Goal: Task Accomplishment & Management: Use online tool/utility

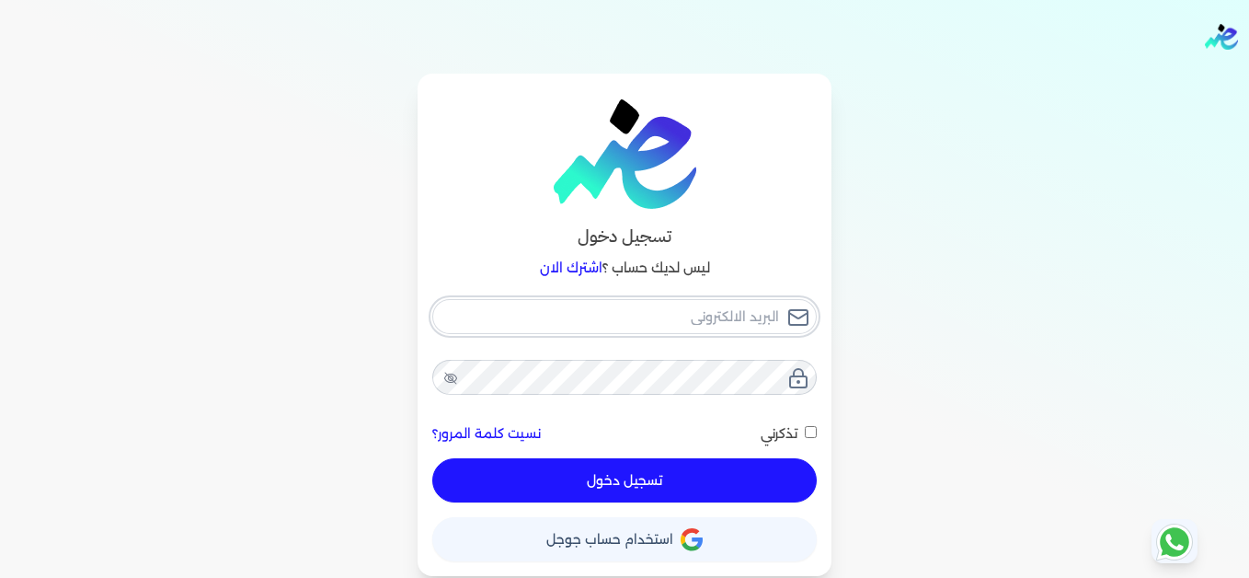
click at [626, 311] on input "email" at bounding box center [624, 316] width 384 height 35
type input "[EMAIL_ADDRESS][DOMAIN_NAME]"
click at [721, 464] on button "تسجيل دخول" at bounding box center [624, 480] width 384 height 44
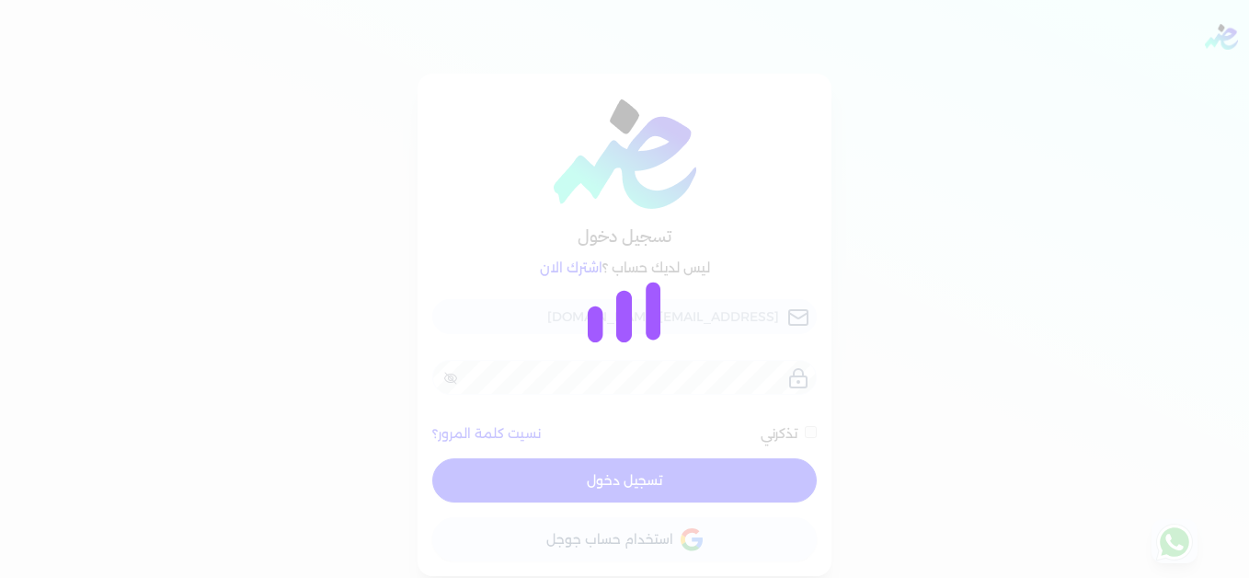
checkbox input "false"
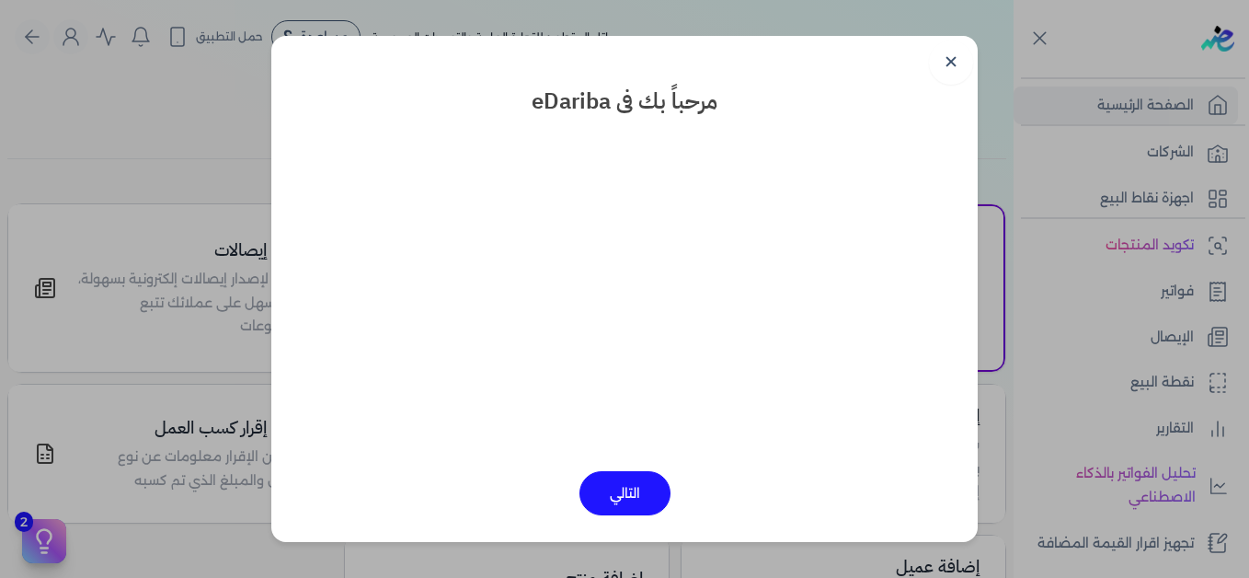
click at [958, 74] on link "✕" at bounding box center [951, 62] width 44 height 44
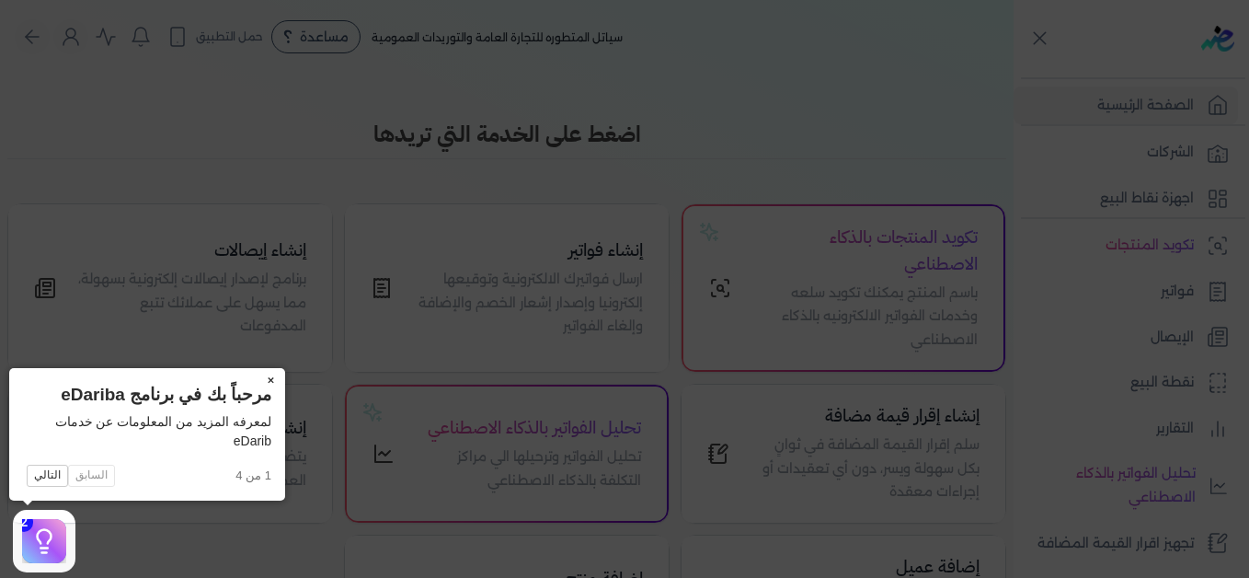
click at [271, 382] on button "×" at bounding box center [270, 381] width 29 height 26
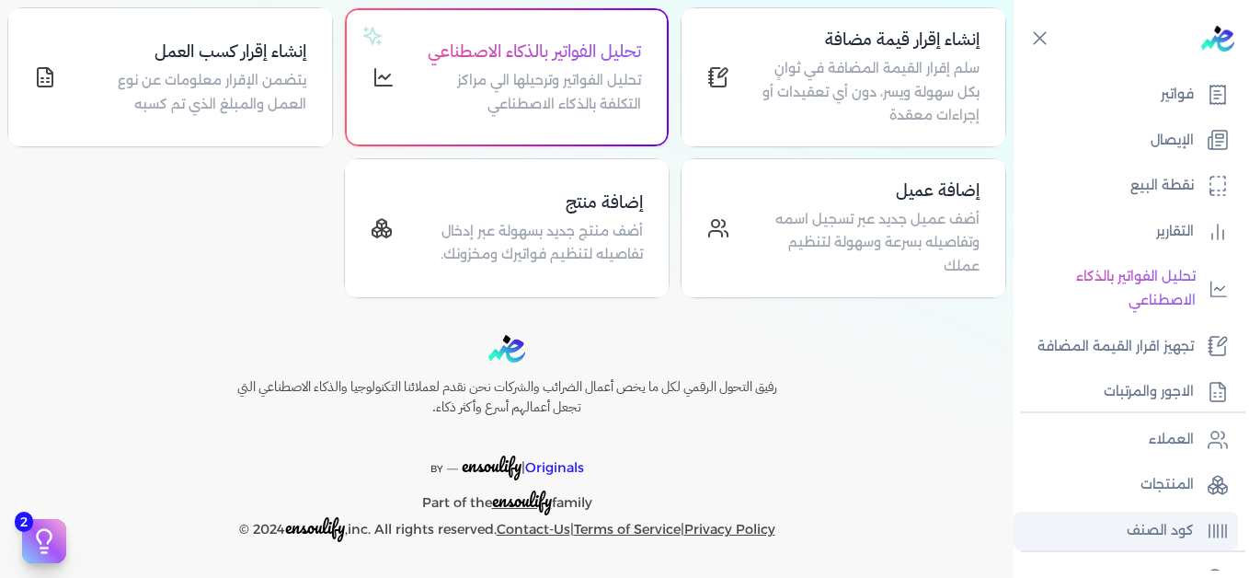
scroll to position [368, 0]
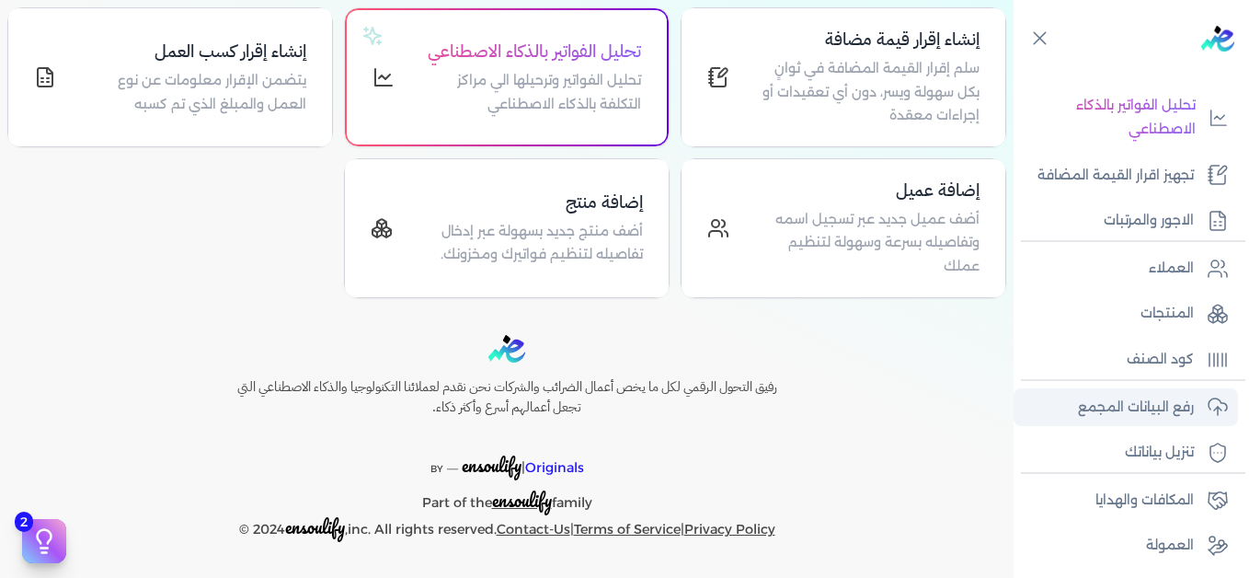
click at [1110, 408] on p "رفع البيانات المجمع" at bounding box center [1136, 408] width 116 height 24
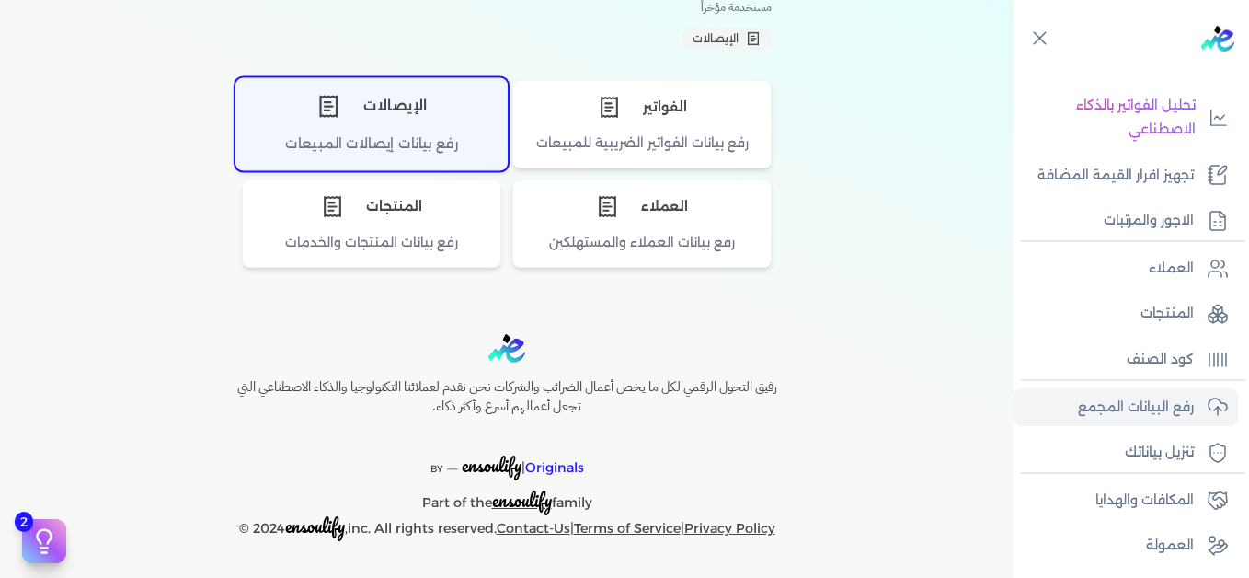
click at [306, 117] on div "الإيصالات" at bounding box center [371, 105] width 270 height 55
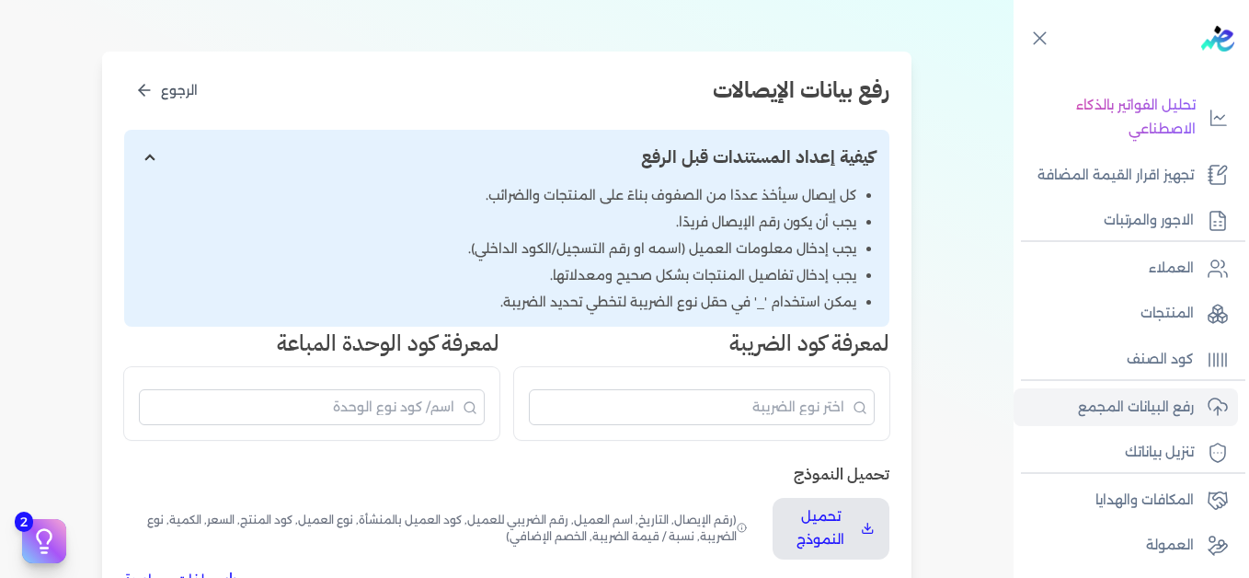
scroll to position [323, 0]
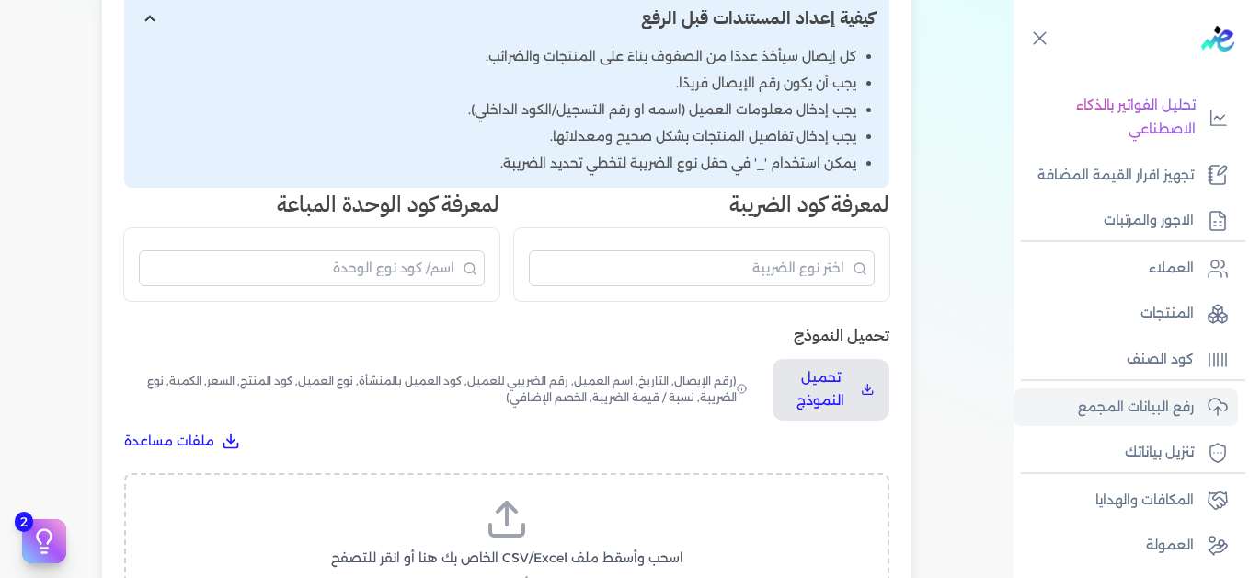
click at [524, 505] on icon at bounding box center [507, 519] width 44 height 44
click at [0, 0] on input "اسحب وأسقط ملف CSV/Excel الخاص بك هنا أو انقر للتصفح (.csv أو .xlsx فقط)" at bounding box center [0, 0] width 0 height 0
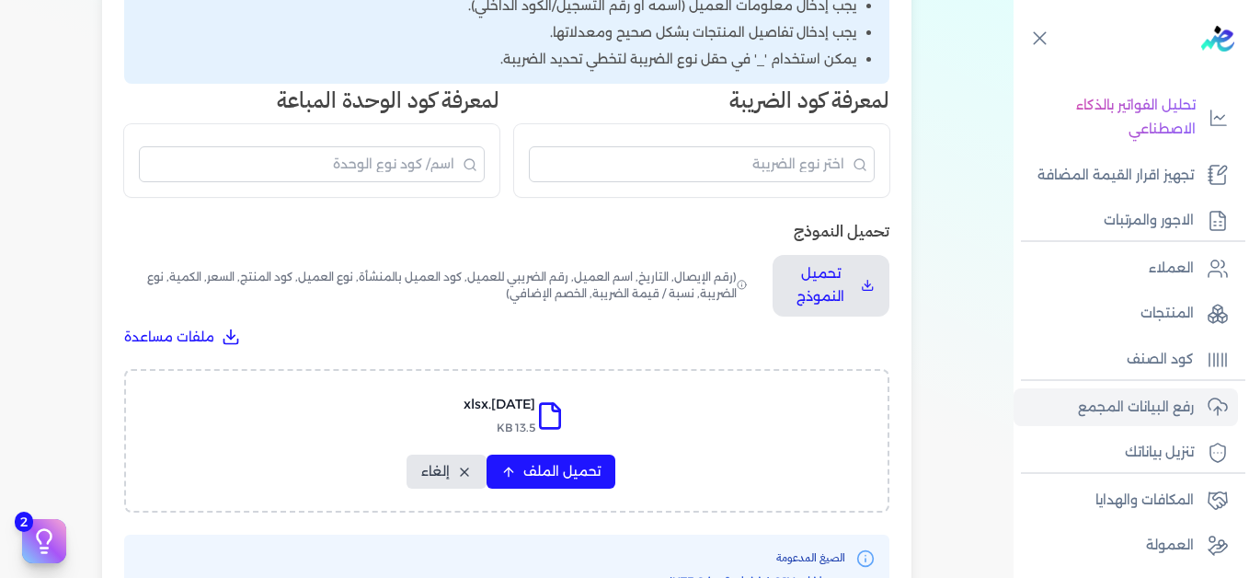
scroll to position [507, 0]
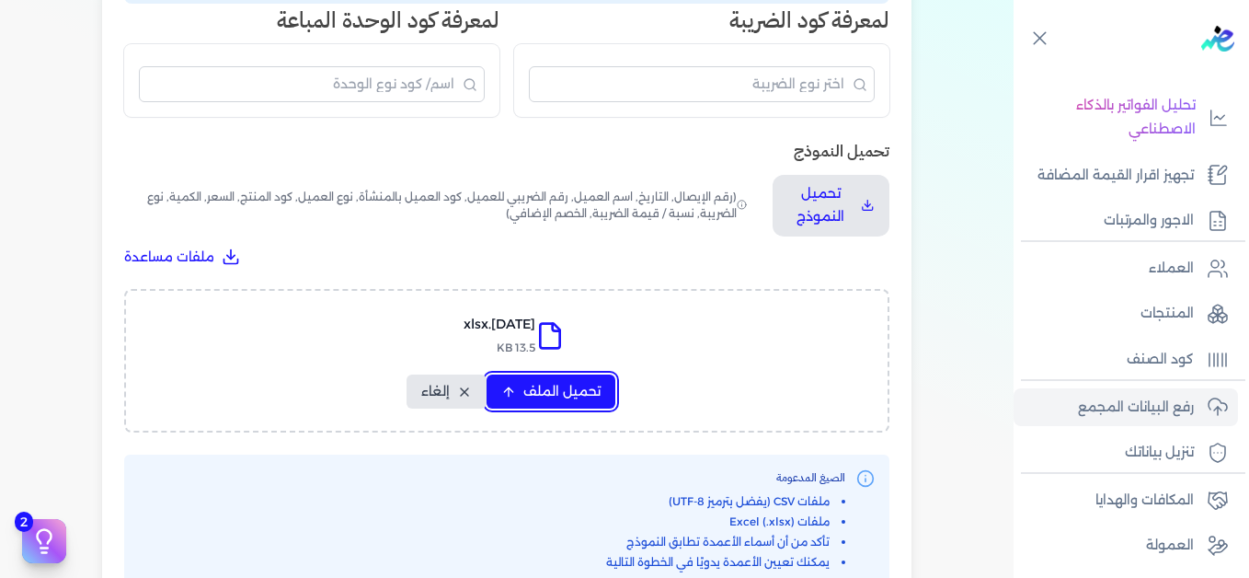
click at [554, 388] on span "تحميل الملف" at bounding box center [561, 391] width 77 height 19
select select "التاريخ"
select select "أسم العميل"
select select "نوع العميل"
select select "وصف البند"
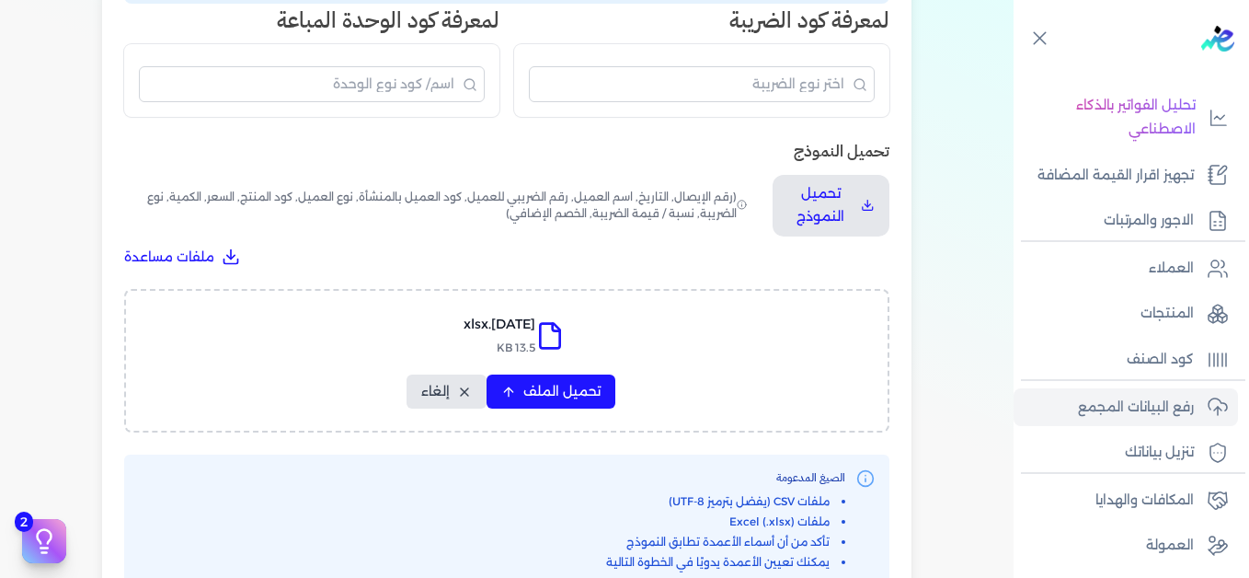
select select "السعر"
select select "الكمية"
select select "نوع الضريبة"
select select "نسبة / قيمة الضريبة"
select select "خصم اضافي"
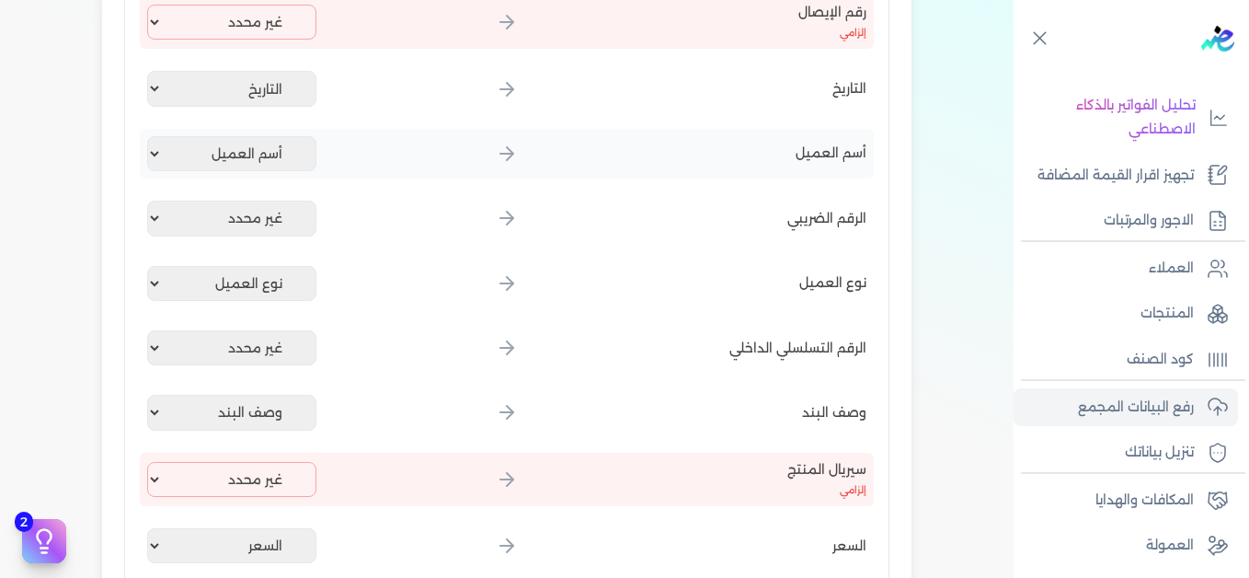
scroll to position [323, 0]
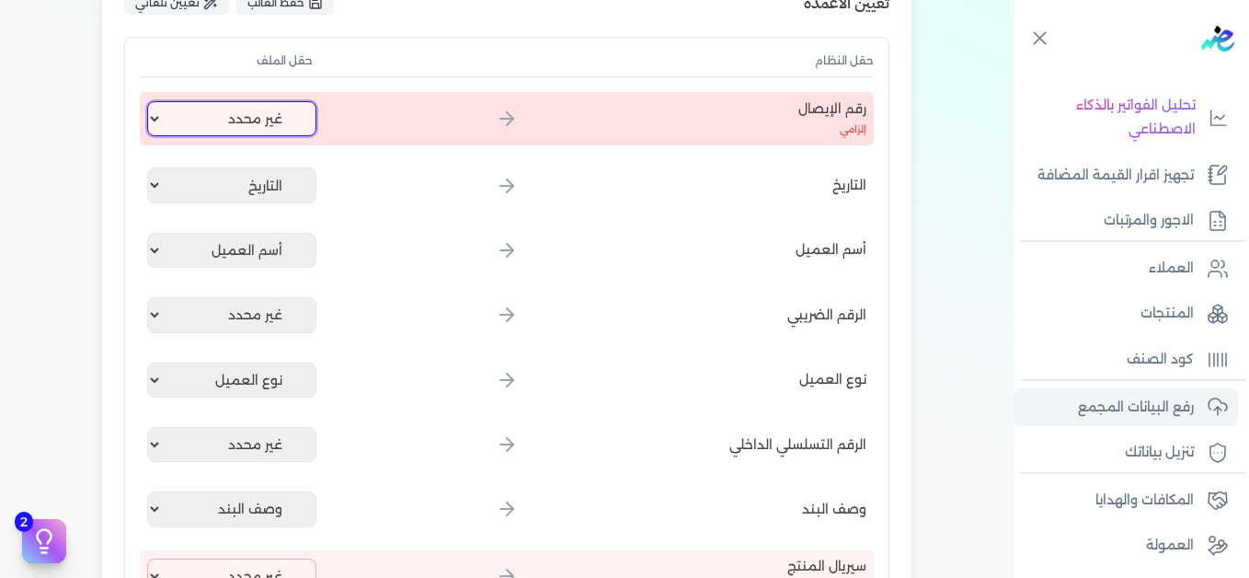
click at [252, 115] on select "غير محدد إيصال رقم التاريخ كود العميل بالمنشأة أسم العميل الرقم الضريبي للعميل …" at bounding box center [231, 118] width 169 height 35
select select "إيصال رقم"
click at [151, 101] on select "غير محدد إيصال رقم التاريخ كود العميل بالمنشأة أسم العميل الرقم الضريبي للعميل …" at bounding box center [231, 118] width 169 height 35
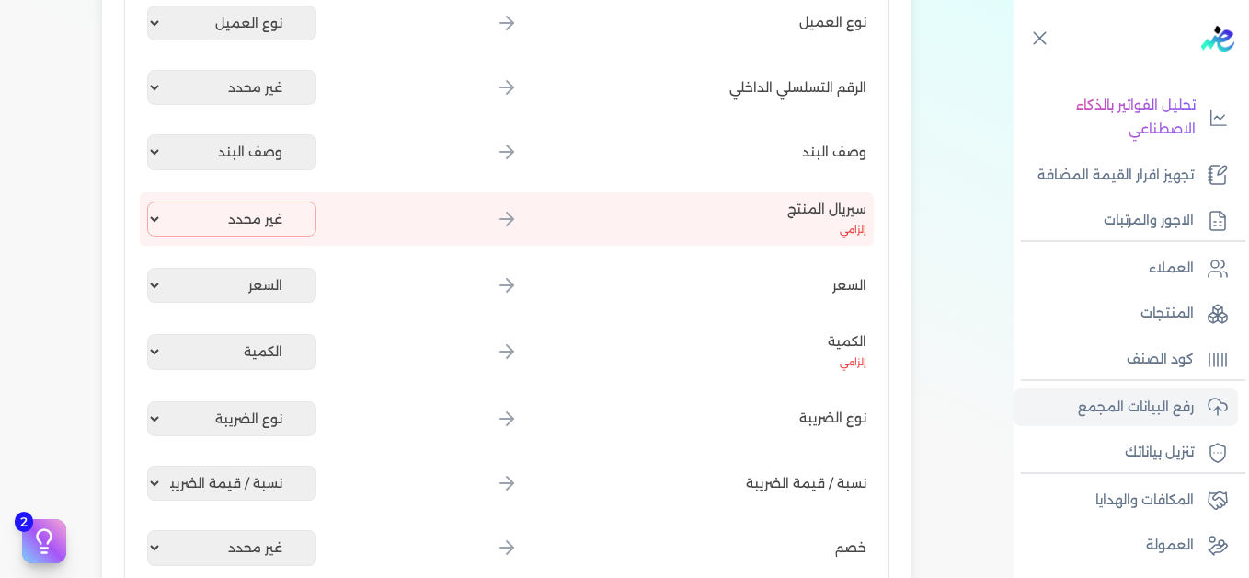
scroll to position [691, 0]
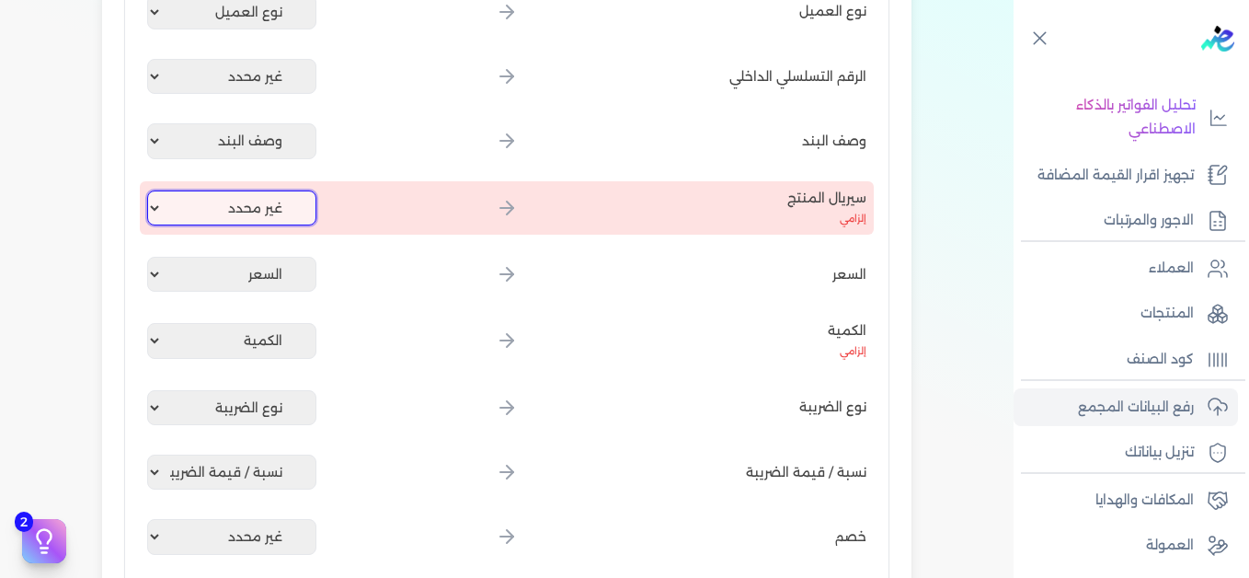
click at [222, 209] on select "غير محدد إيصال رقم التاريخ كود العميل بالمنشأة أسم العميل الرقم الضريبي للعميل …" at bounding box center [231, 207] width 169 height 35
select select "كود المنتج الداخلي"
click at [151, 190] on select "غير محدد إيصال رقم التاريخ كود العميل بالمنشأة أسم العميل الرقم الضريبي للعميل …" at bounding box center [231, 207] width 169 height 35
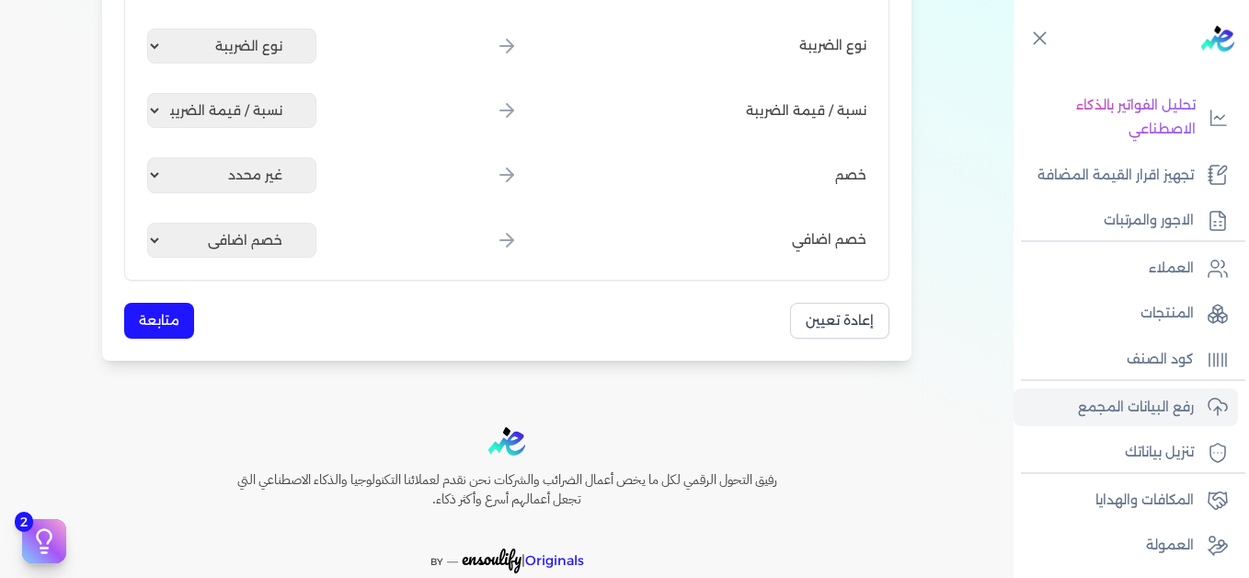
scroll to position [1053, 0]
drag, startPoint x: 168, startPoint y: 316, endPoint x: 240, endPoint y: 316, distance: 71.7
click at [168, 317] on button "متابعة" at bounding box center [159, 320] width 70 height 36
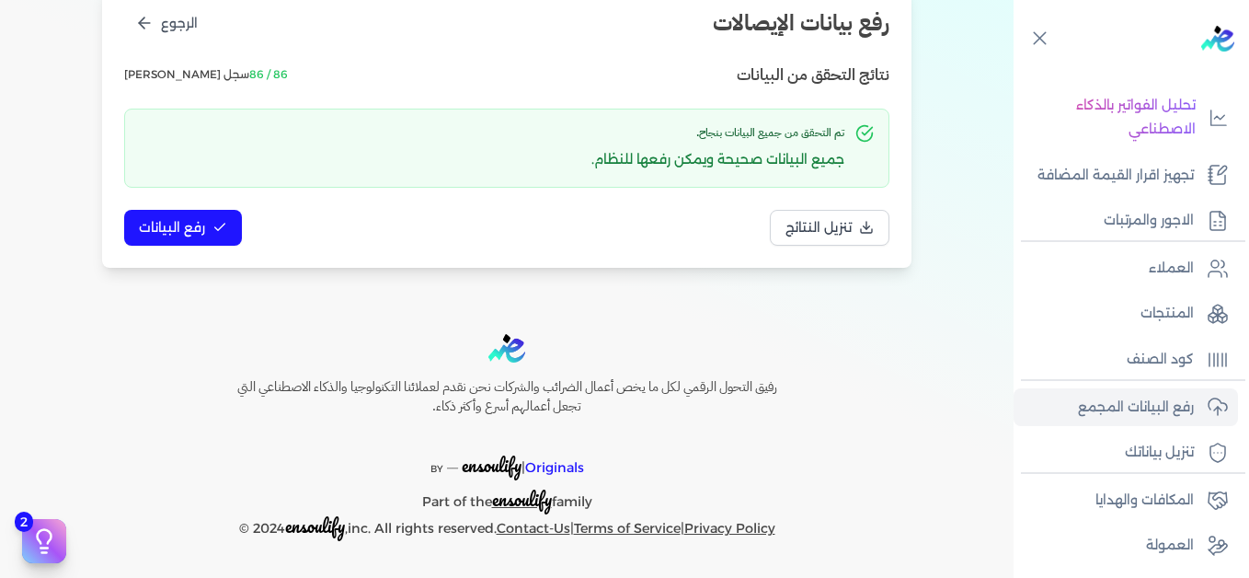
scroll to position [251, 0]
click at [189, 220] on span "رفع البيانات" at bounding box center [172, 227] width 66 height 19
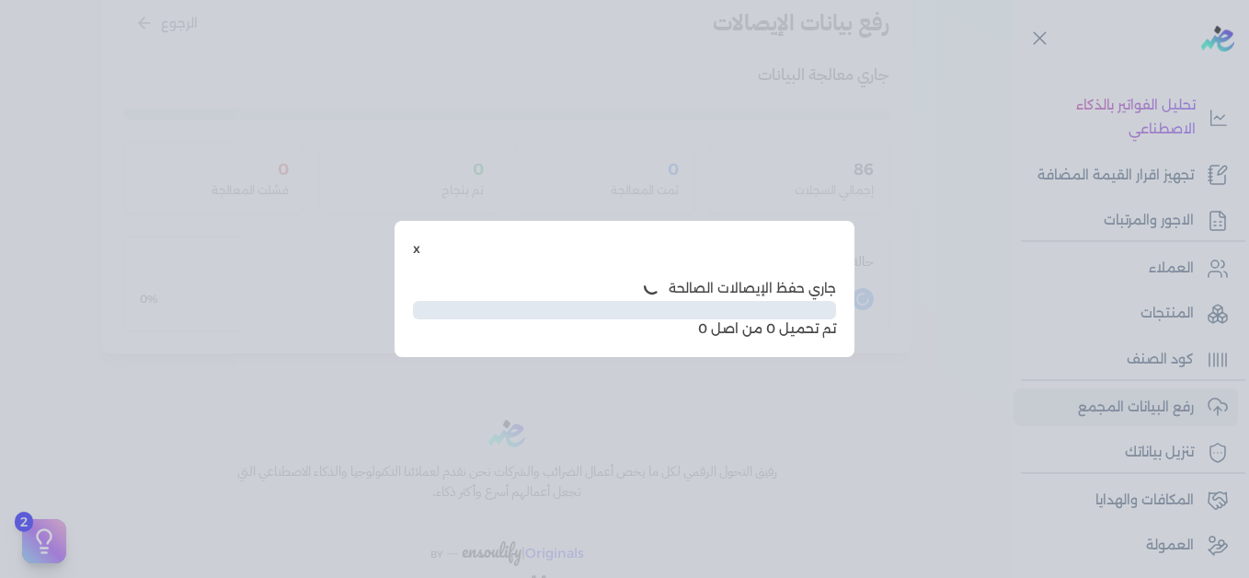
scroll to position [150, 0]
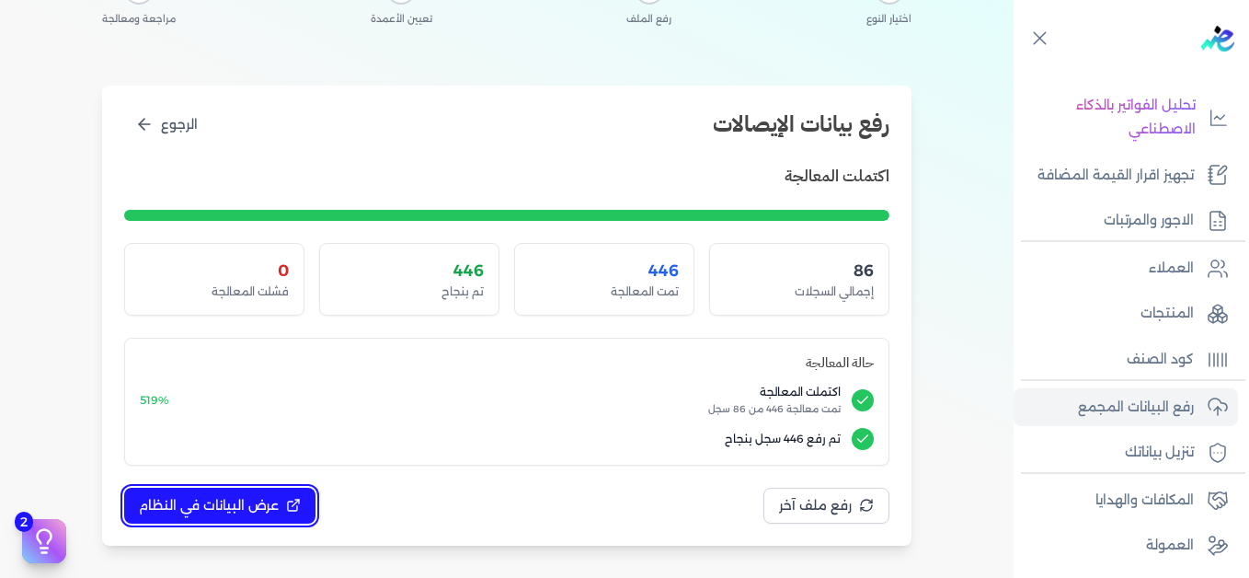
click at [238, 499] on span "عرض البيانات في النظام" at bounding box center [209, 505] width 140 height 19
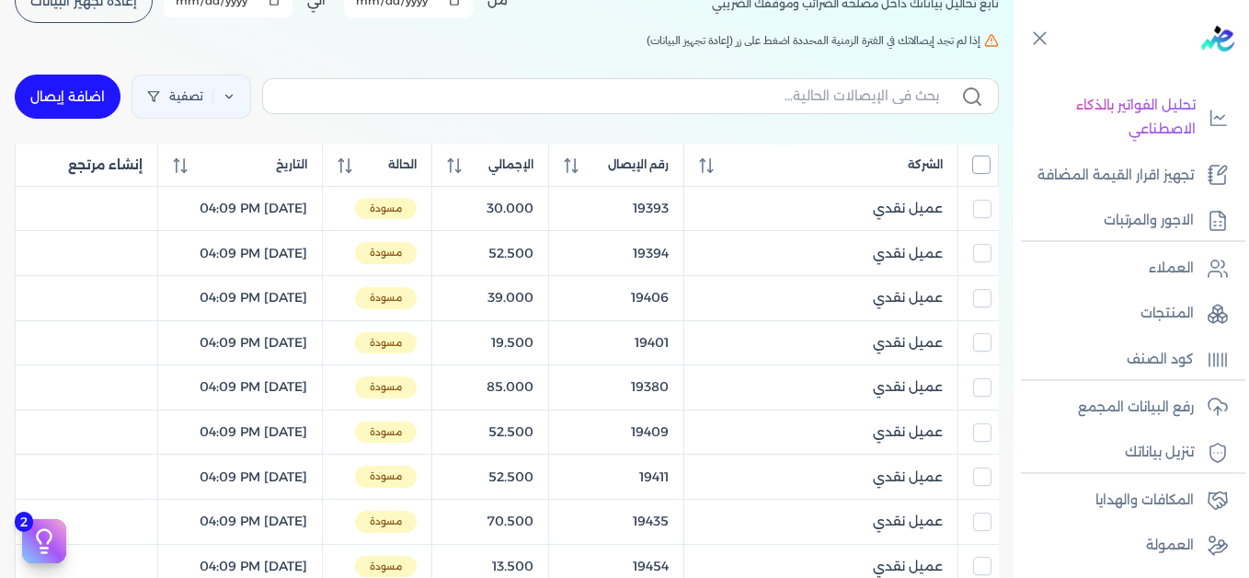
click at [982, 165] on input "All items unselected" at bounding box center [981, 164] width 18 height 18
checkbox input "true"
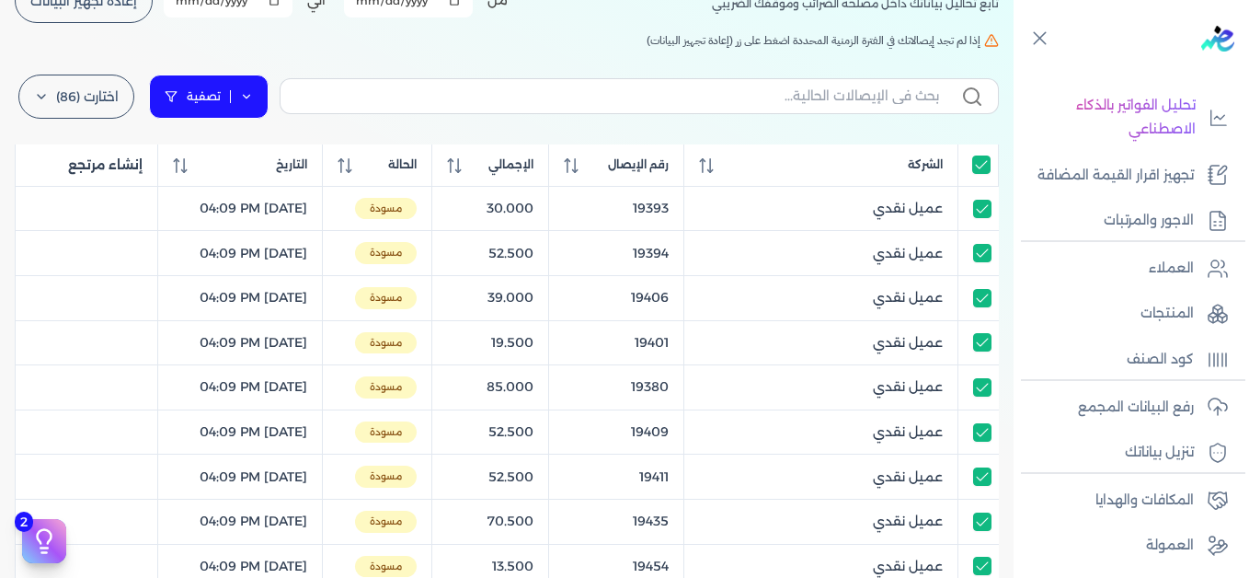
click at [263, 98] on link "تصفية" at bounding box center [209, 97] width 120 height 44
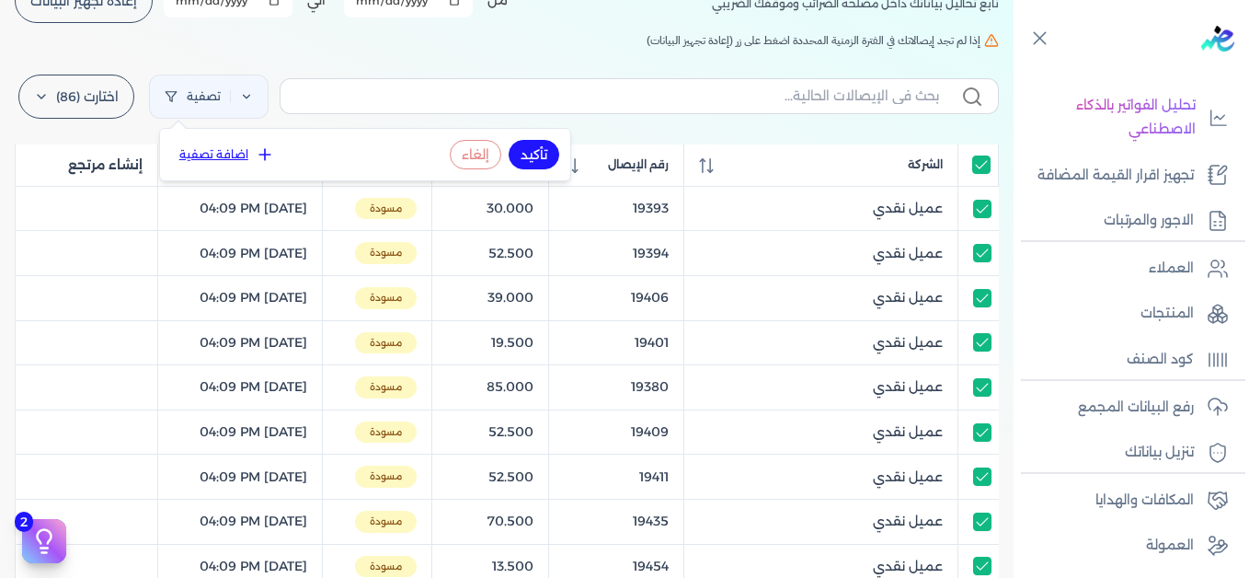
click at [262, 153] on icon at bounding box center [265, 154] width 18 height 18
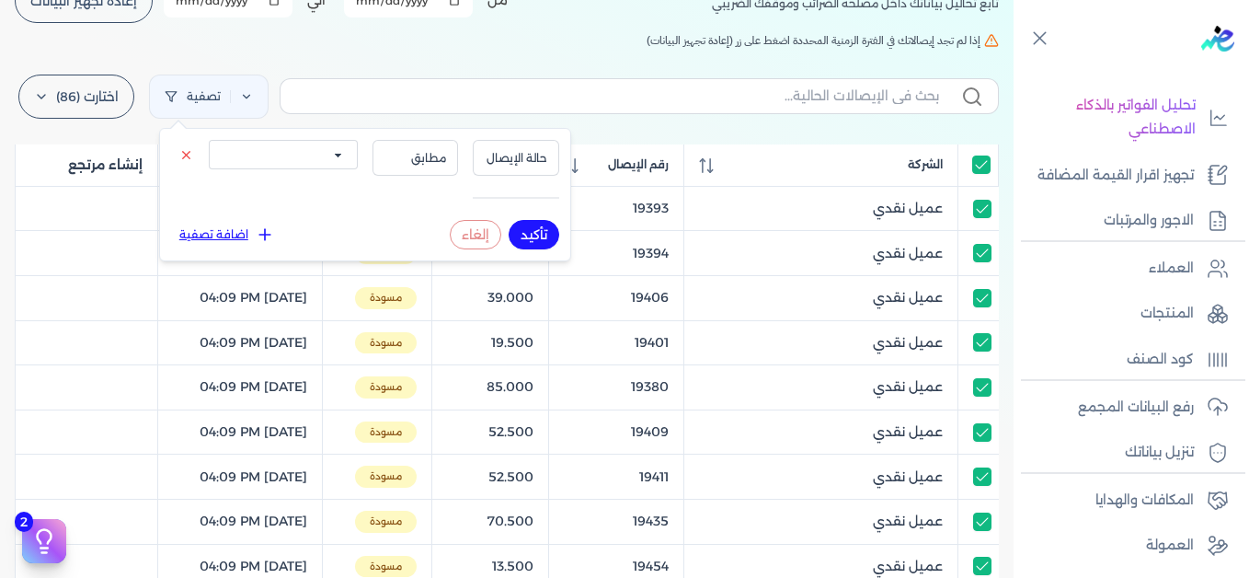
click at [331, 161] on select "الكل مقبولة غير مقبولة يتم مراجعتها ملغية مرفوضة مسودة" at bounding box center [283, 154] width 149 height 29
select select "draft"
click at [209, 140] on select "الكل مقبولة غير مقبولة يتم مراجعتها ملغية مرفوضة مسودة" at bounding box center [283, 154] width 149 height 29
click at [524, 234] on button "تأكيد" at bounding box center [534, 234] width 51 height 29
click at [453, 42] on h5 "إذا لم تجد إيصالاتك في الفترة الزمنية المحددة اضغط على زر (إعادة تجهيز البيانات)" at bounding box center [507, 40] width 984 height 17
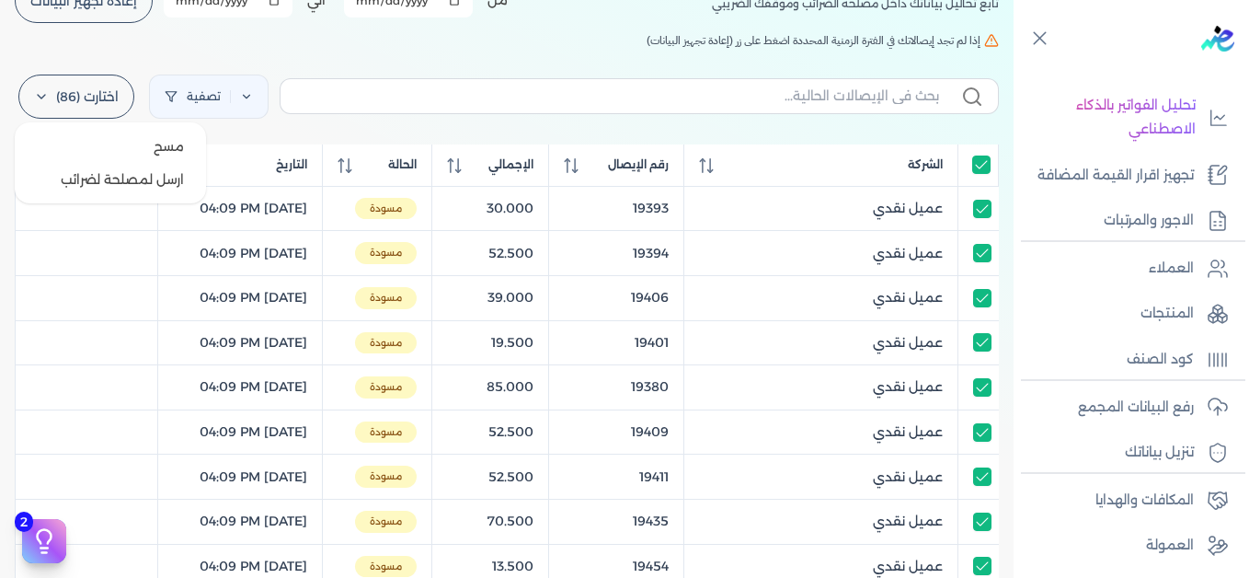
click at [54, 107] on label "اختارت (86)" at bounding box center [76, 97] width 116 height 44
click at [101, 172] on button "ارسل لمصلحة لضرائب" at bounding box center [110, 179] width 177 height 33
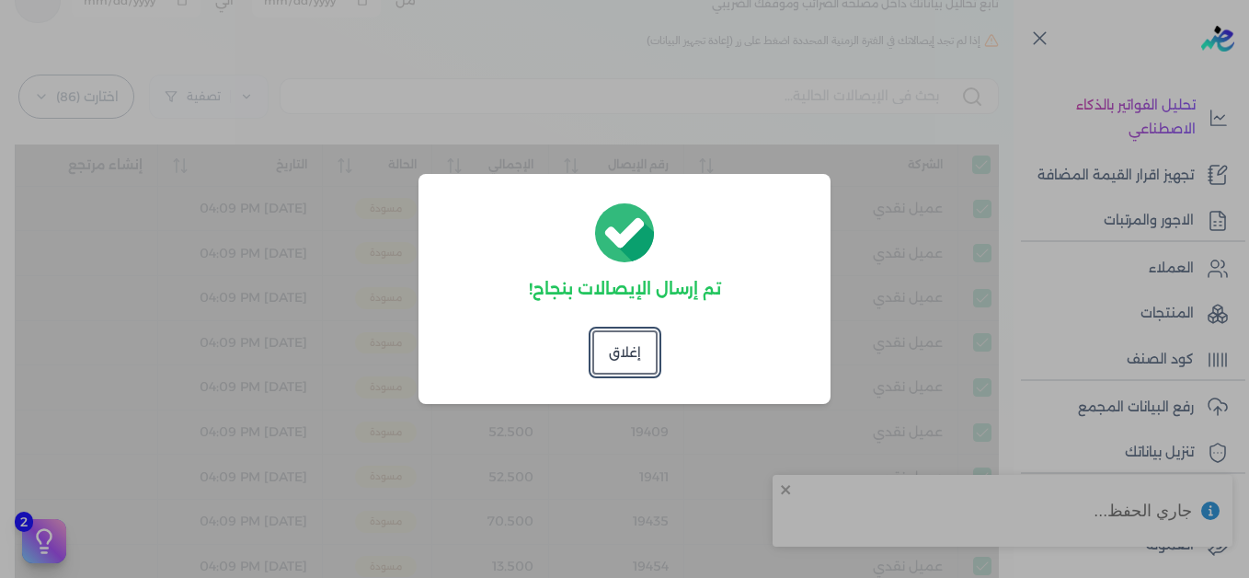
checkbox input "true"
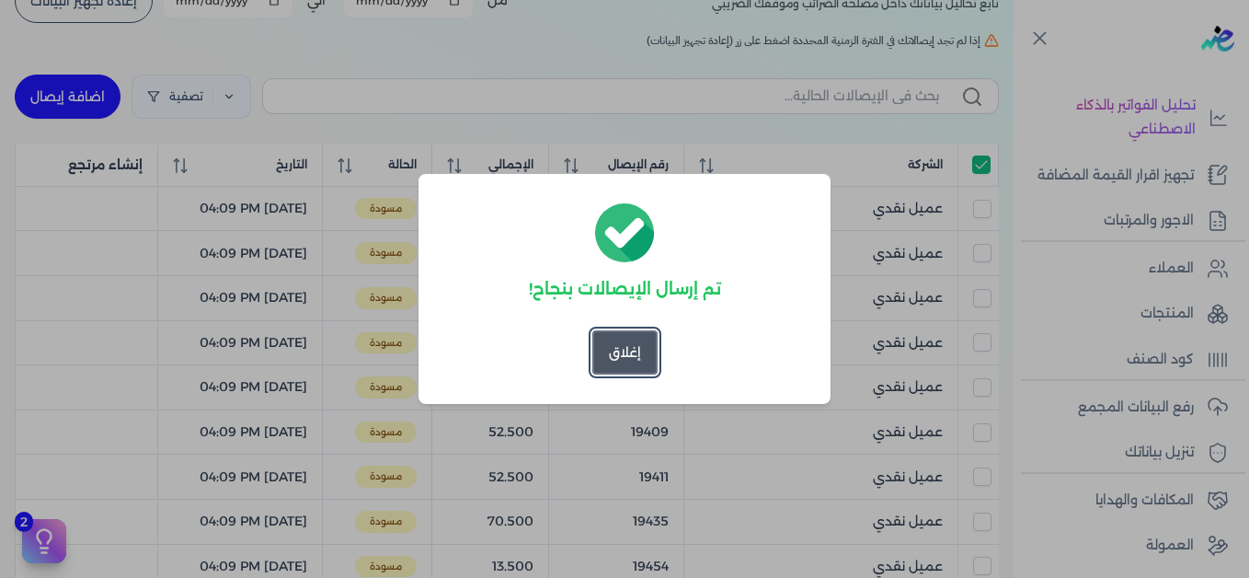
click at [628, 366] on button "إغلاق" at bounding box center [624, 352] width 65 height 44
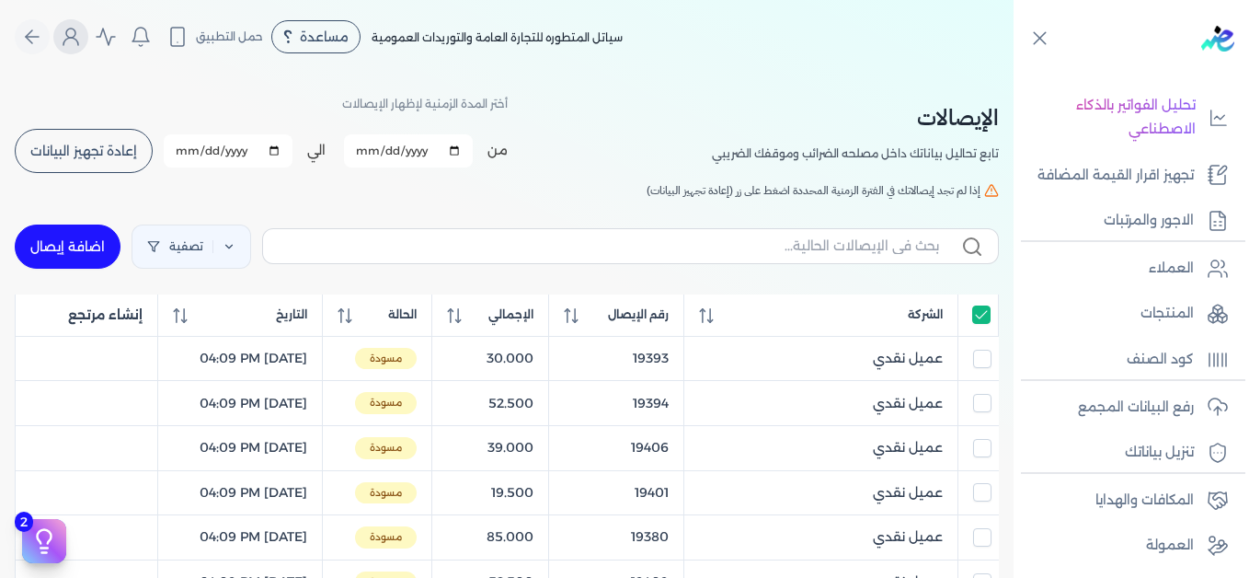
click at [82, 42] on icon "Global" at bounding box center [71, 37] width 22 height 22
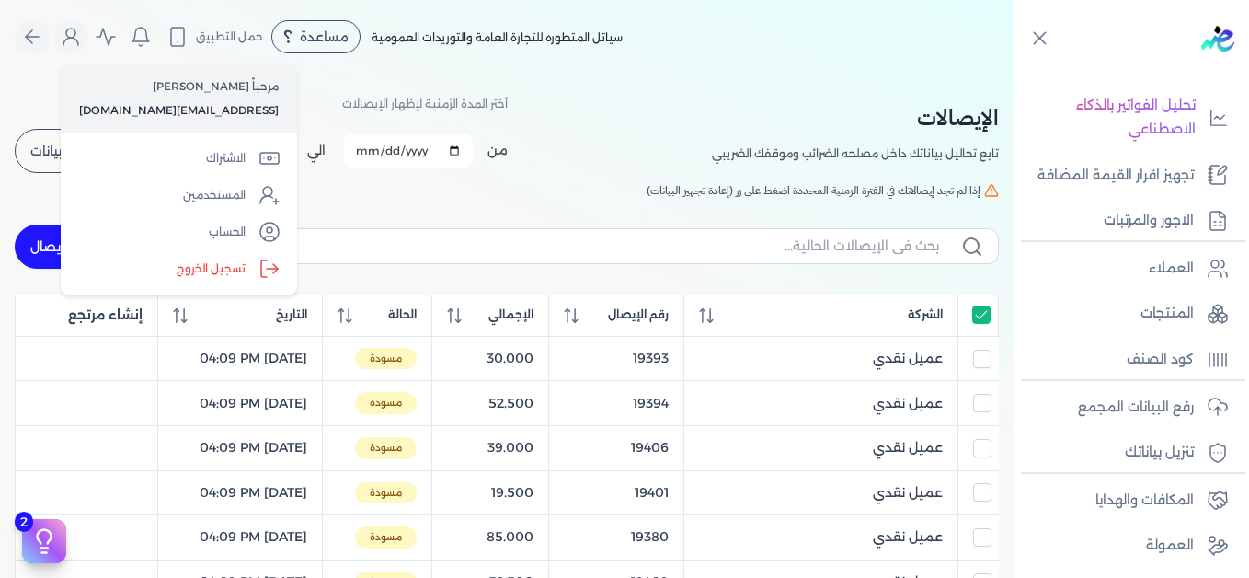
drag, startPoint x: 204, startPoint y: 272, endPoint x: 909, endPoint y: 6, distance: 753.1
click at [204, 274] on label "تسجيل الخروج" at bounding box center [179, 268] width 222 height 37
click at [1014, 74] on input "Close" at bounding box center [1014, 74] width 0 height 0
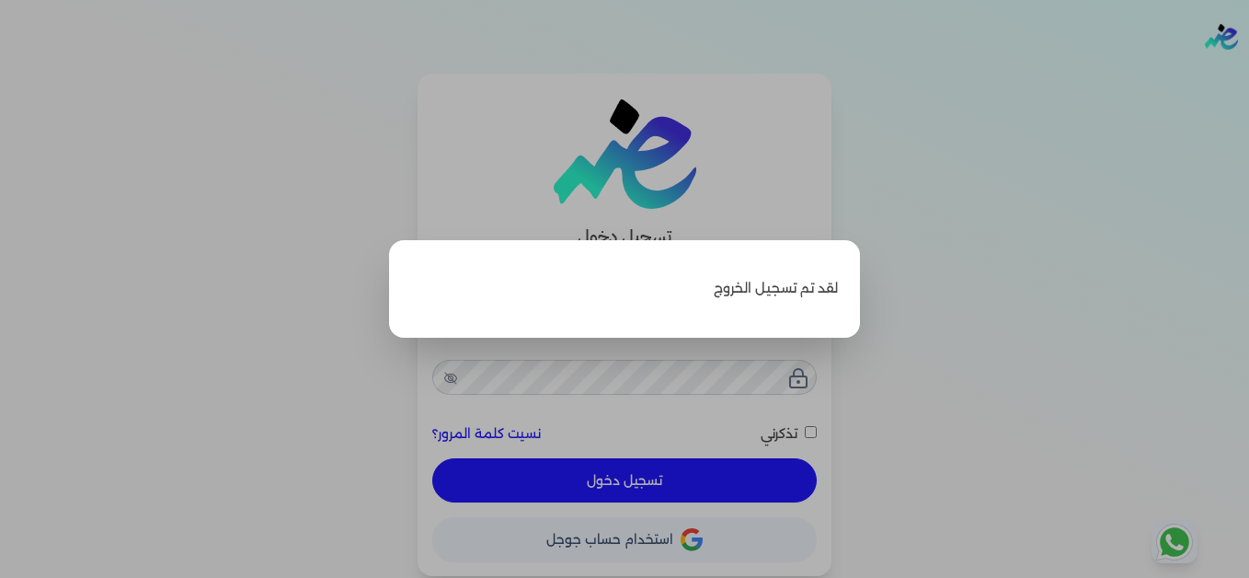
click at [1032, 192] on label "Close" at bounding box center [624, 289] width 1249 height 578
click at [1248, 74] on input "Close" at bounding box center [1249, 74] width 0 height 0
